Goal: Task Accomplishment & Management: Use online tool/utility

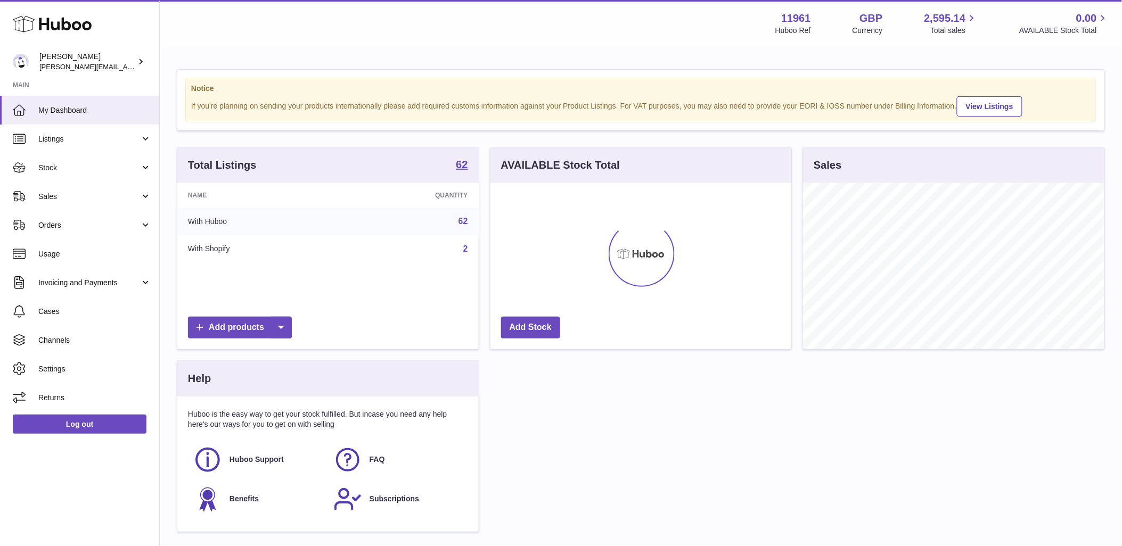
scroll to position [166, 301]
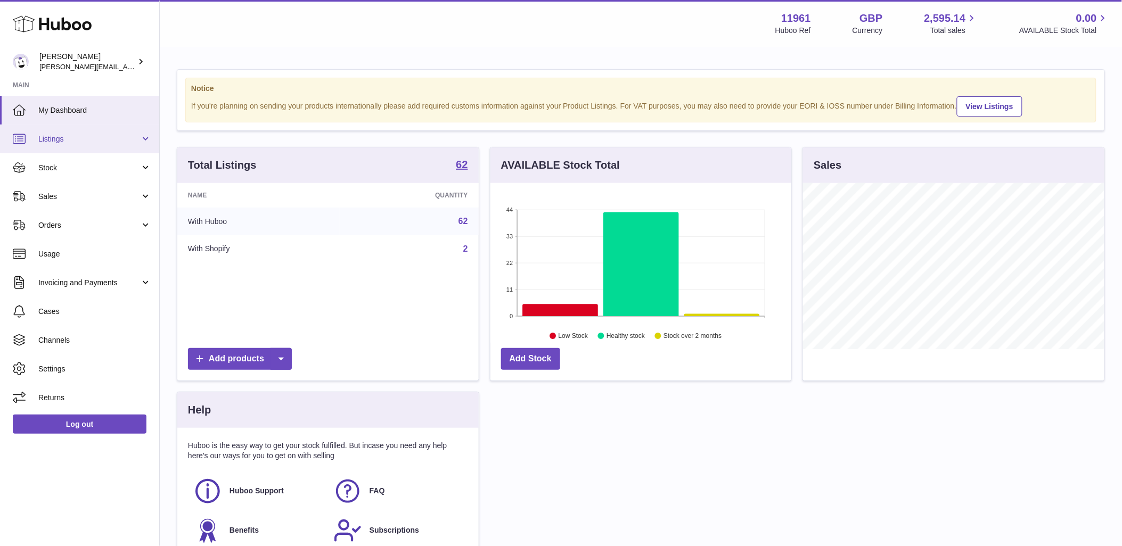
click at [135, 142] on span "Listings" at bounding box center [89, 139] width 102 height 10
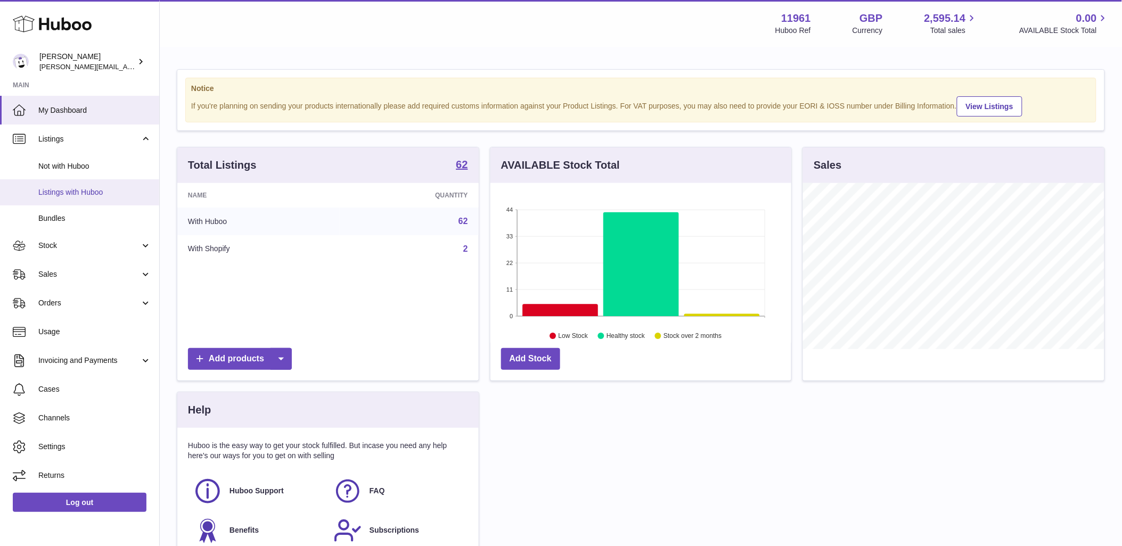
click at [55, 188] on span "Listings with Huboo" at bounding box center [94, 192] width 113 height 10
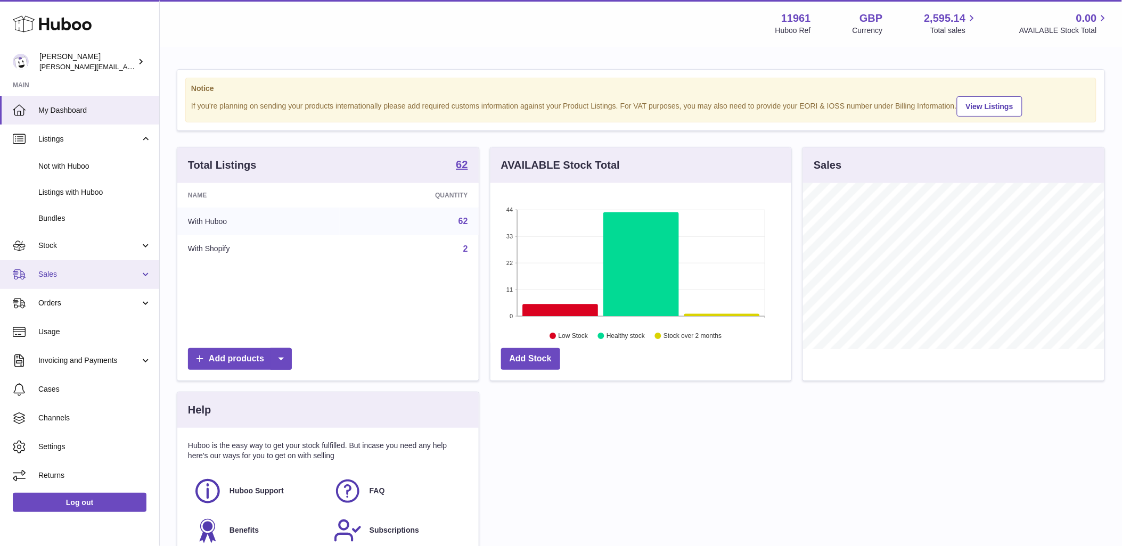
drag, startPoint x: 142, startPoint y: 267, endPoint x: 133, endPoint y: 275, distance: 11.7
click at [142, 267] on link "Sales" at bounding box center [79, 274] width 159 height 29
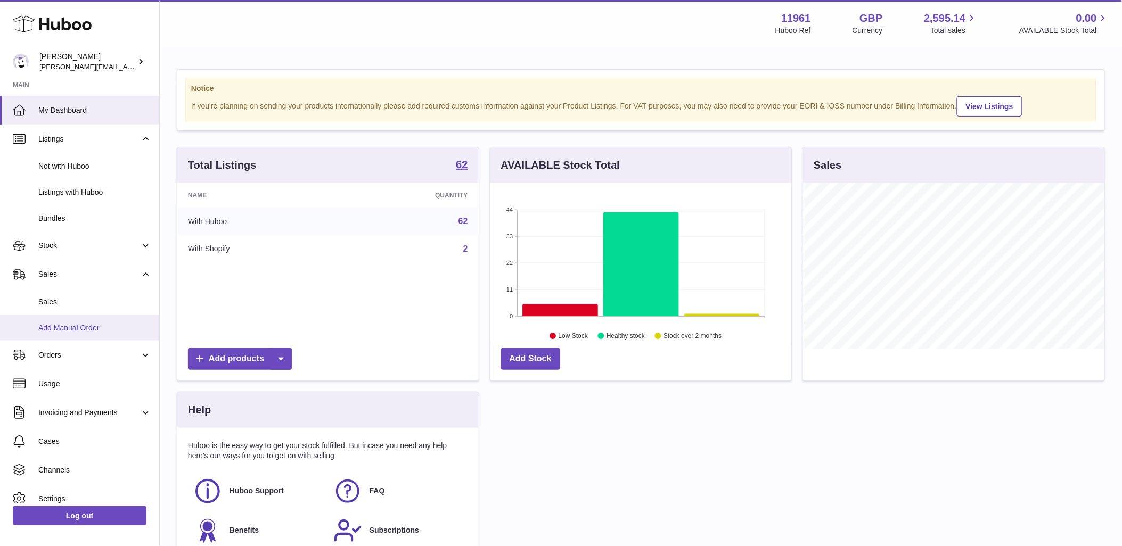
click at [93, 323] on span "Add Manual Order" at bounding box center [94, 328] width 113 height 10
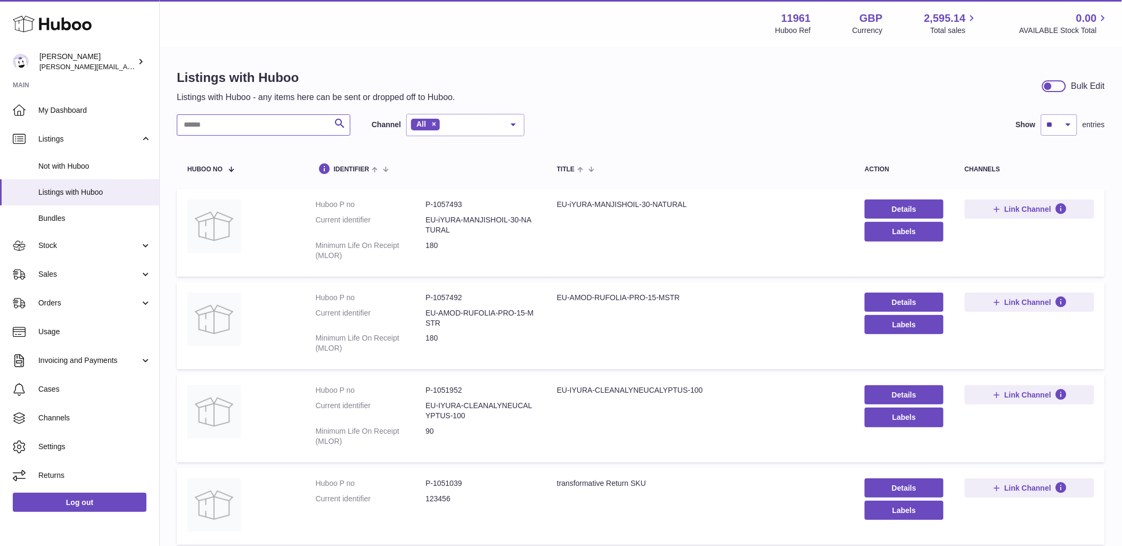
click at [276, 127] on input "text" at bounding box center [264, 124] width 174 height 21
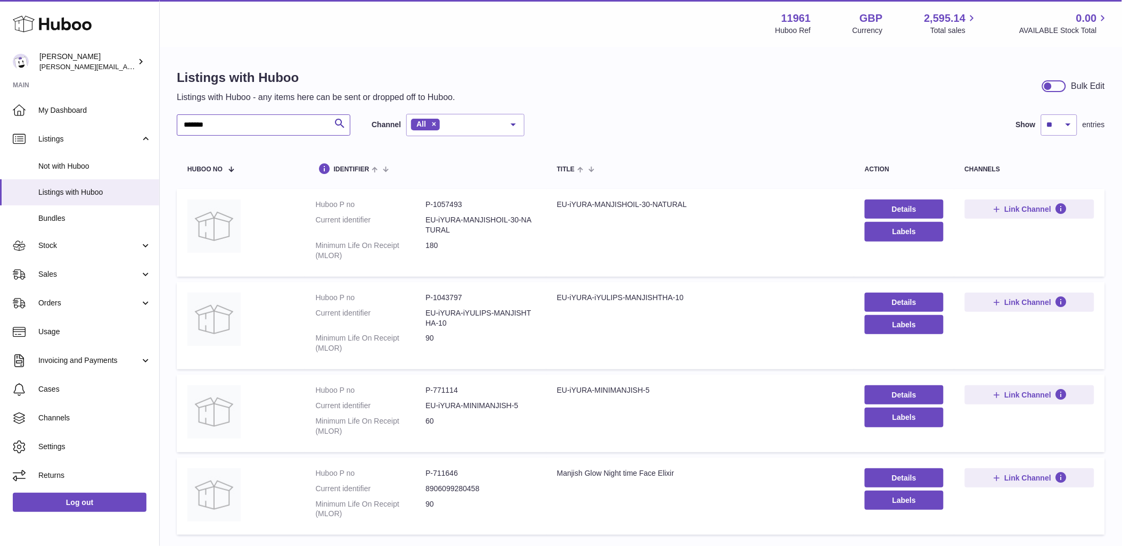
type input "*******"
drag, startPoint x: 426, startPoint y: 407, endPoint x: 521, endPoint y: 410, distance: 94.8
click at [521, 410] on dd "EU-iYURA-MINIMANJISH-5" at bounding box center [480, 406] width 110 height 10
copy dd "EU-iYURA-MINIMANJISH-5"
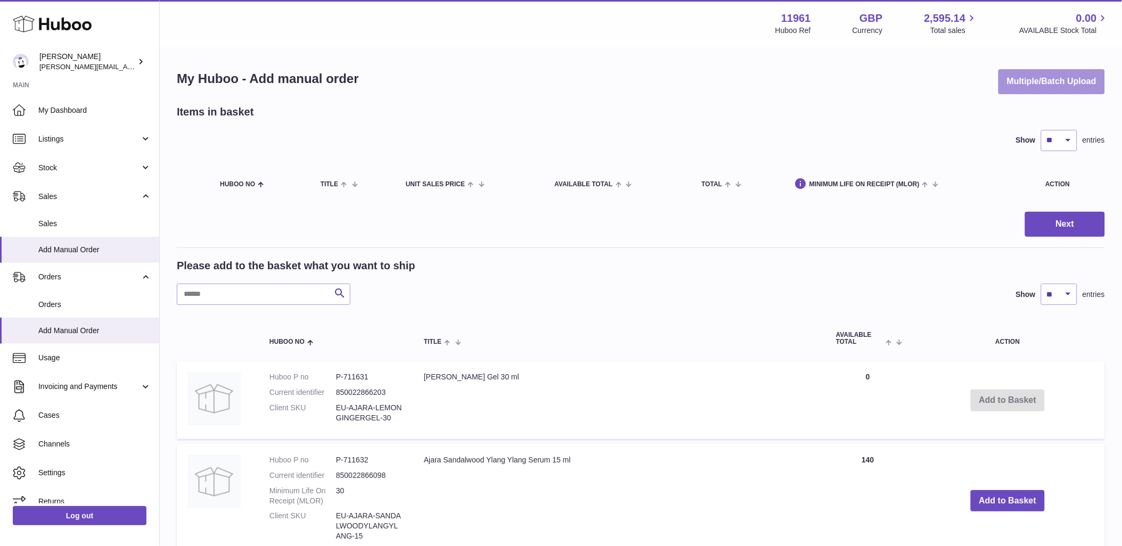
click at [1085, 76] on button "Multiple/Batch Upload" at bounding box center [1051, 81] width 107 height 25
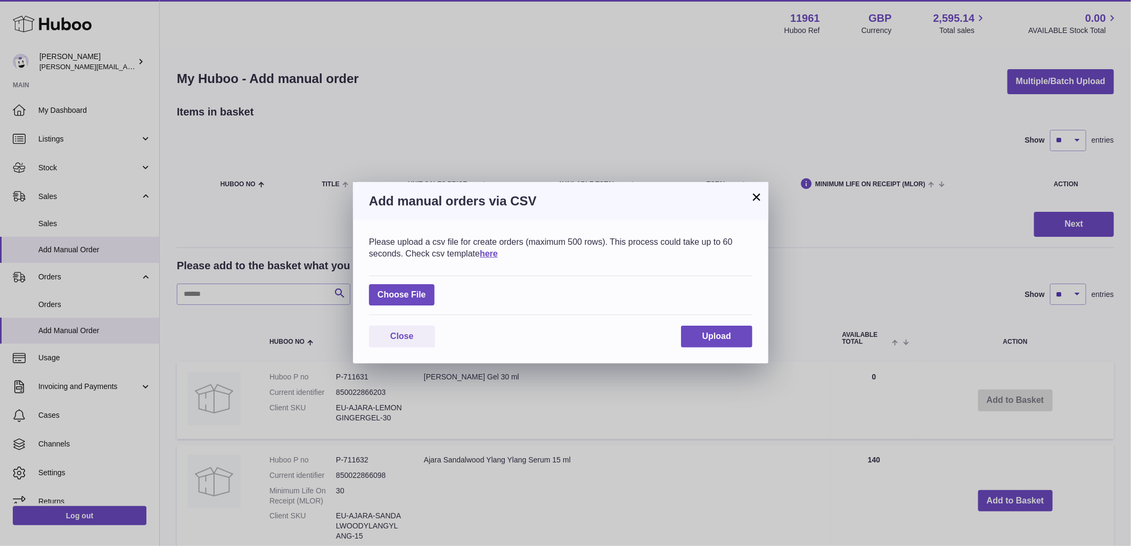
click at [402, 307] on div "Choose File" at bounding box center [560, 296] width 383 height 40
click at [407, 300] on label at bounding box center [402, 295] width 66 height 22
click at [426, 290] on input "file" at bounding box center [426, 290] width 1 height 1
type input "**********"
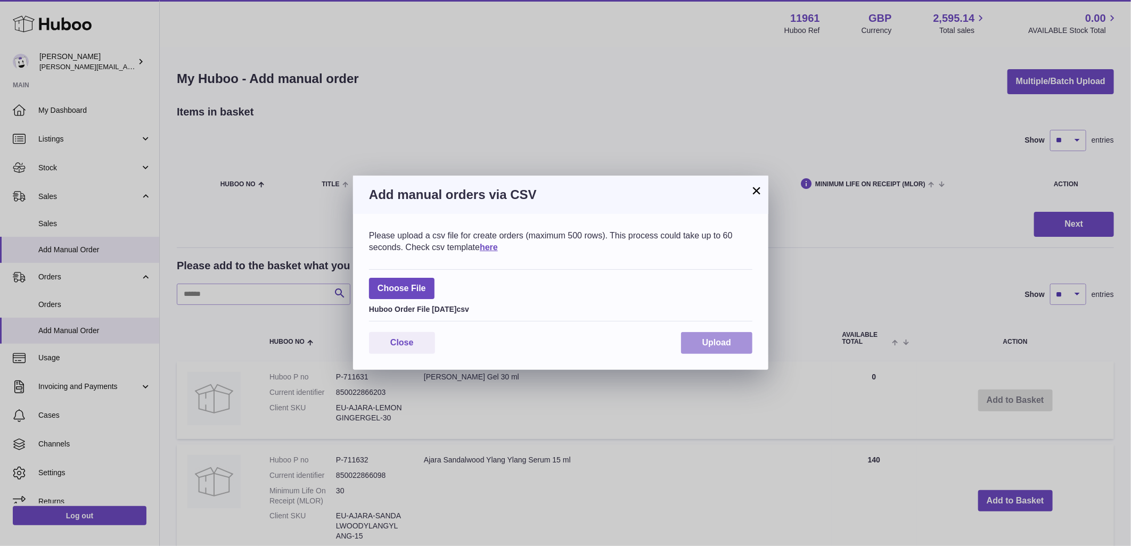
click at [746, 353] on button "Upload" at bounding box center [716, 343] width 71 height 22
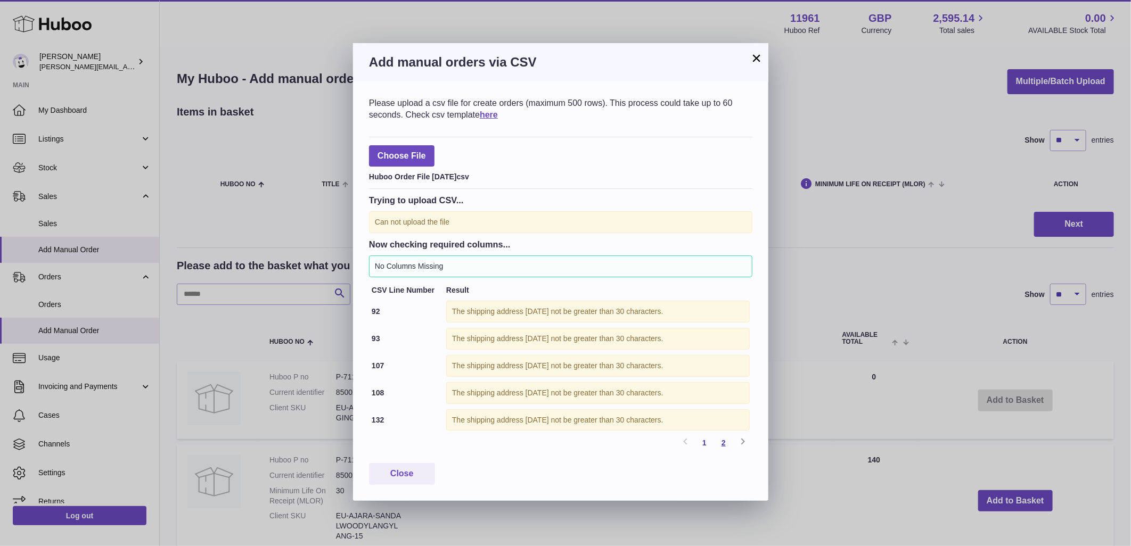
click at [726, 446] on link "2" at bounding box center [723, 442] width 19 height 19
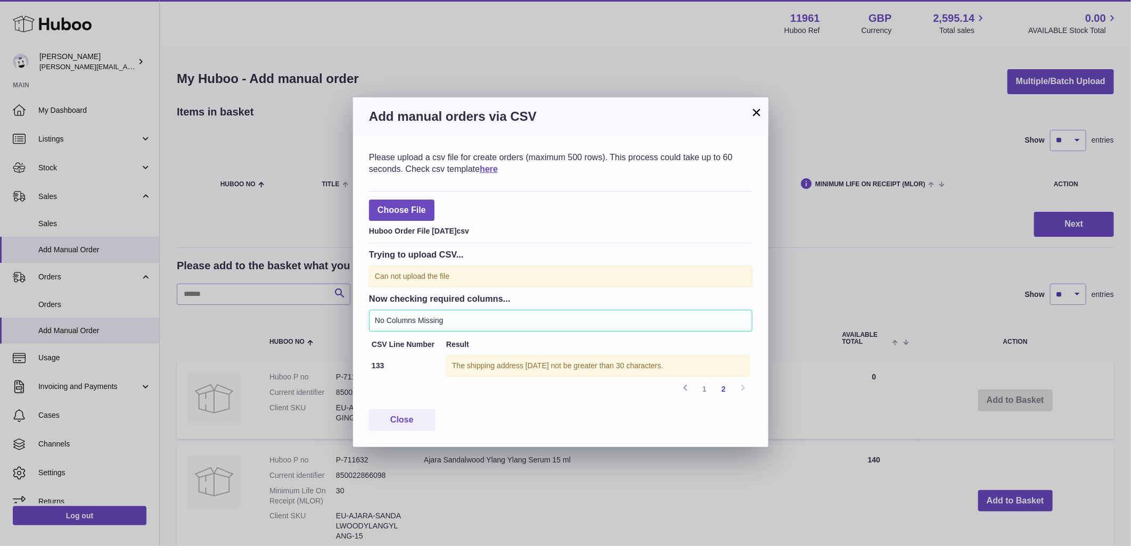
click at [758, 119] on button "×" at bounding box center [756, 112] width 13 height 13
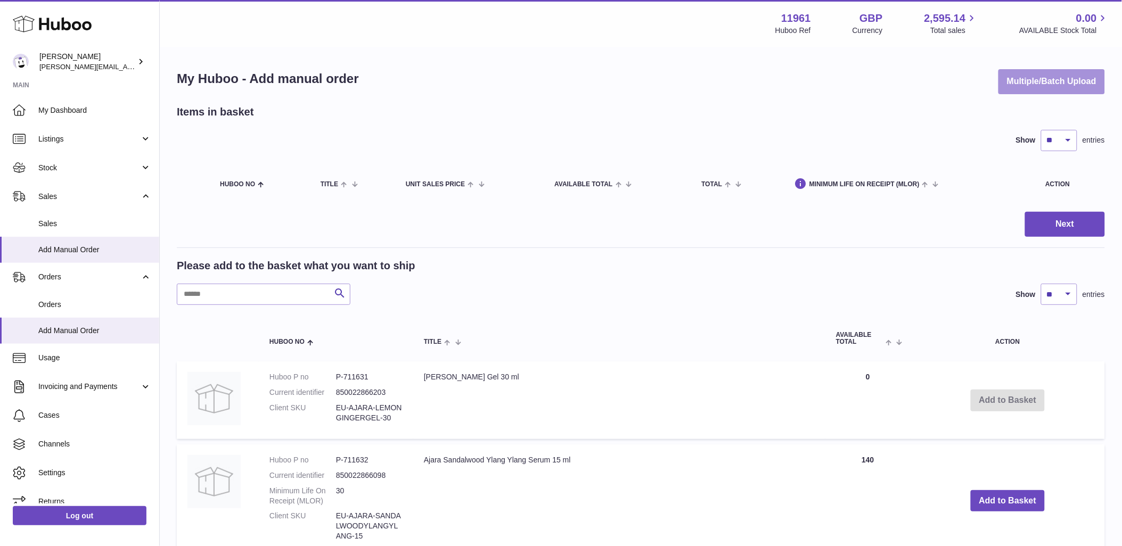
click at [1054, 93] on button "Multiple/Batch Upload" at bounding box center [1051, 81] width 107 height 25
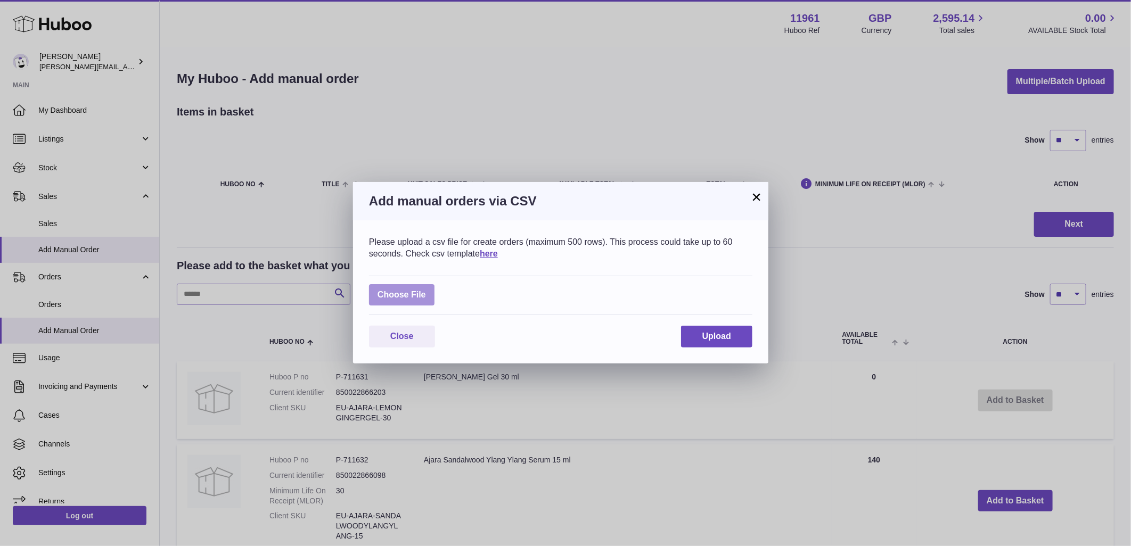
click at [413, 294] on label at bounding box center [402, 295] width 66 height 22
click at [426, 290] on input "file" at bounding box center [426, 290] width 1 height 1
type input "**********"
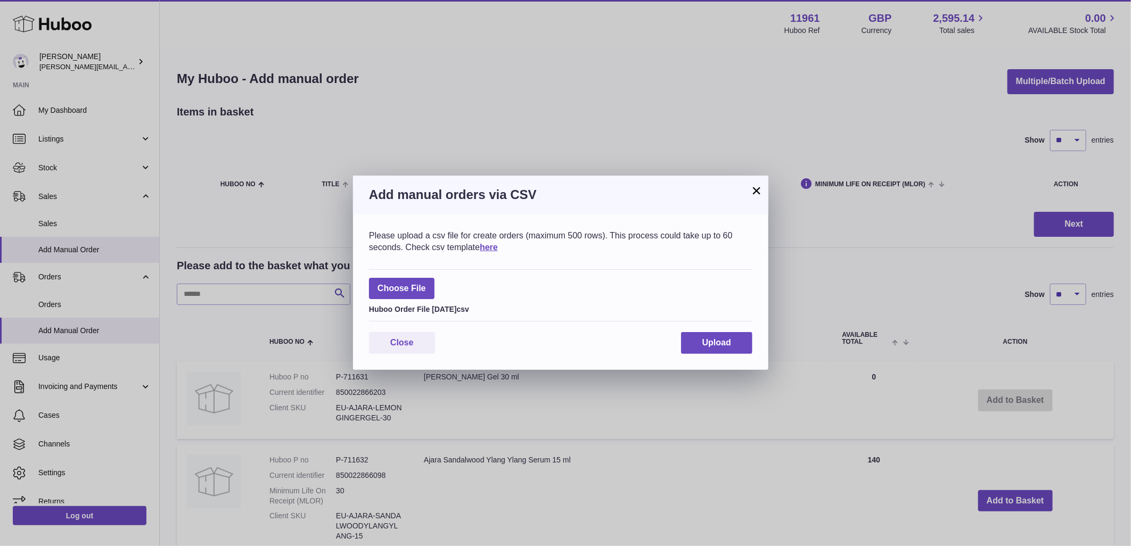
click at [735, 331] on div "Please upload a csv file for create orders (maximum 500 rows). This process cou…" at bounding box center [560, 292] width 415 height 156
click at [736, 338] on button "Upload" at bounding box center [716, 343] width 71 height 22
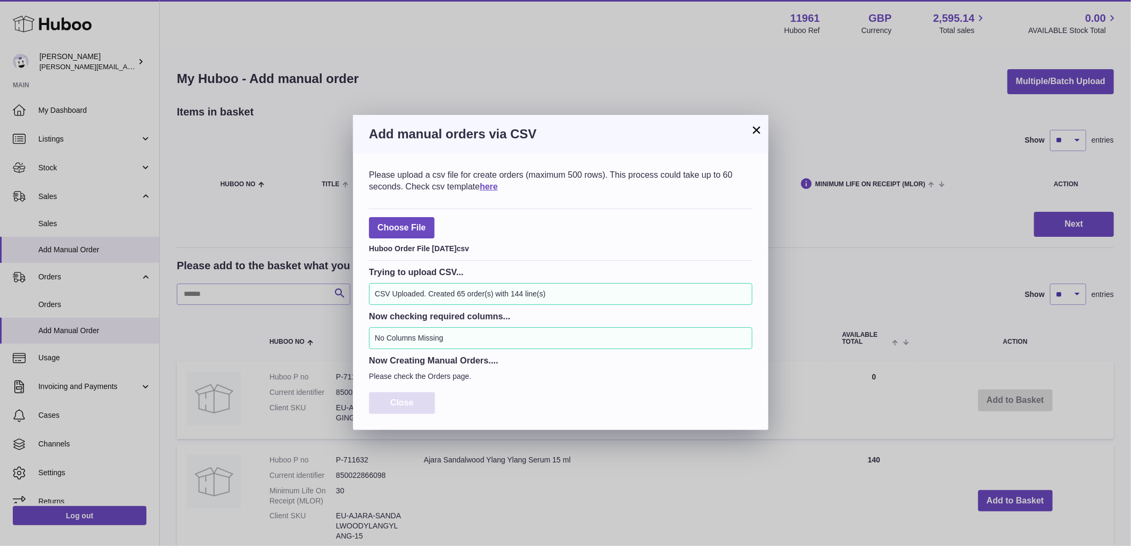
click at [388, 413] on button "Close" at bounding box center [402, 403] width 66 height 22
